Goal: Transaction & Acquisition: Subscribe to service/newsletter

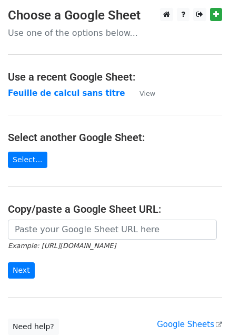
click at [66, 94] on strong "Feuille de calcul sans titre" at bounding box center [66, 93] width 117 height 9
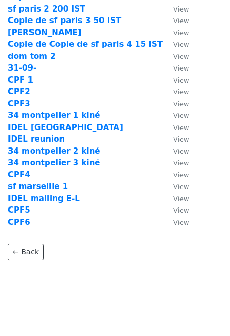
scroll to position [291, 0]
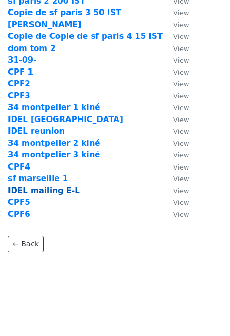
click at [51, 190] on strong "IDEL mailing E-L" at bounding box center [44, 190] width 72 height 9
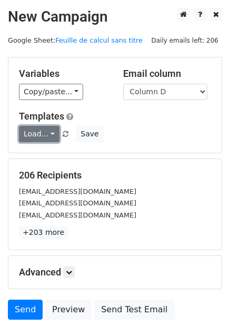
click at [36, 131] on link "Load..." at bounding box center [39, 134] width 41 height 16
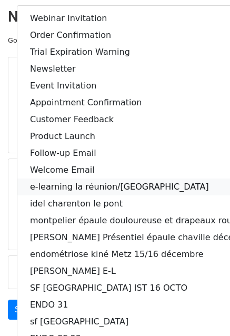
click at [121, 187] on link "e-learning la réunion/Guyane" at bounding box center [142, 187] width 251 height 17
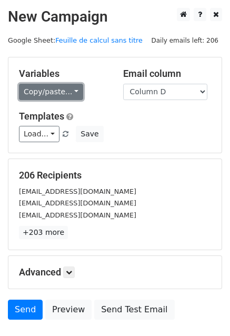
click at [48, 92] on link "Copy/paste..." at bounding box center [51, 92] width 64 height 16
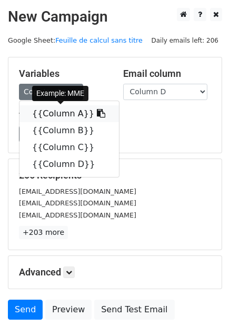
click at [57, 114] on link "{{Column A}}" at bounding box center [69, 113] width 100 height 17
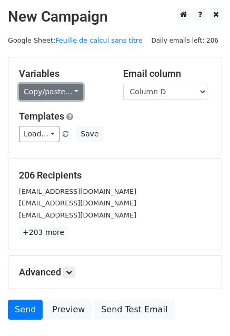
click at [38, 94] on link "Copy/paste..." at bounding box center [51, 92] width 64 height 16
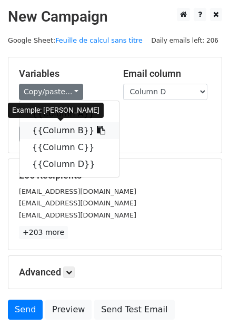
click at [55, 130] on link "{{Column B}}" at bounding box center [69, 130] width 100 height 17
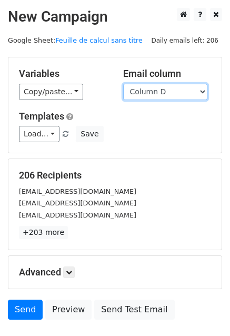
click at [150, 91] on select "Column A Column B Column C Column D" at bounding box center [165, 92] width 84 height 16
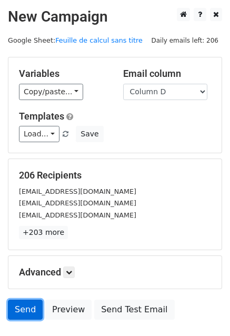
click at [23, 309] on link "Send" at bounding box center [25, 310] width 35 height 20
